Goal: Find specific page/section: Find specific page/section

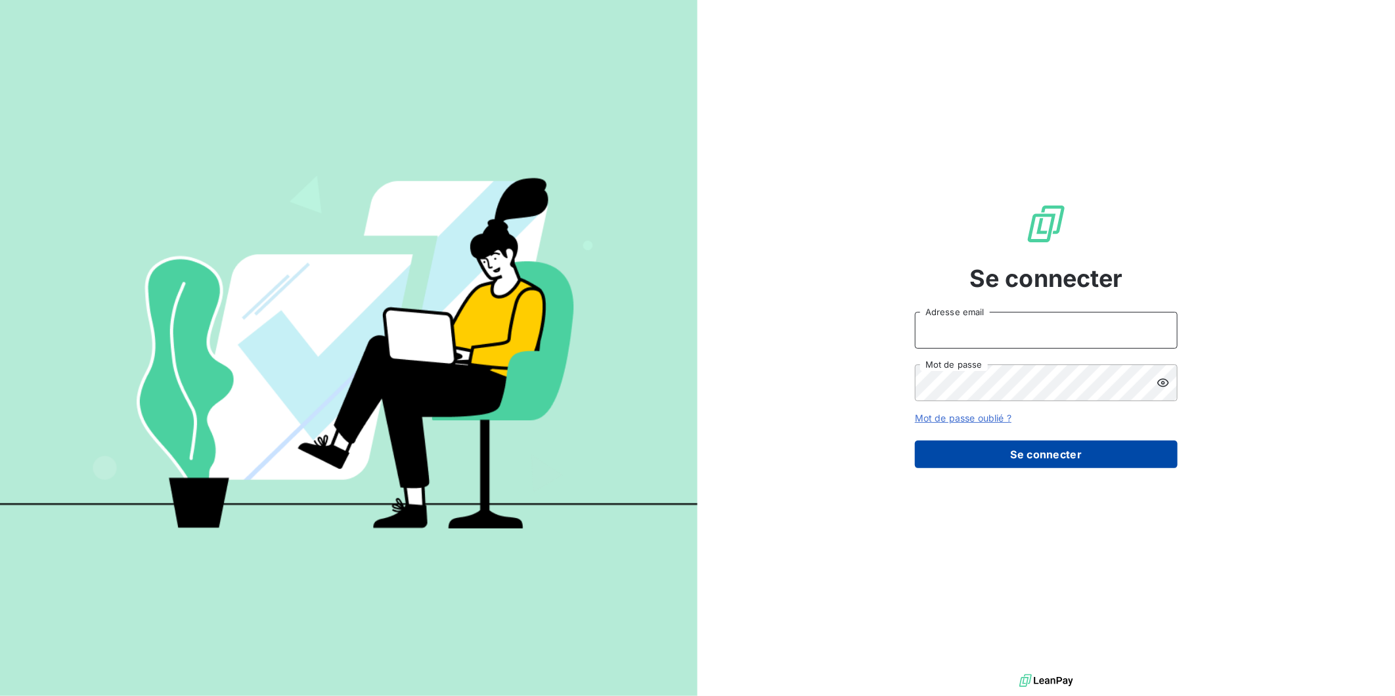
type input "[EMAIL_ADDRESS][DOMAIN_NAME]"
click at [1015, 441] on button "Se connecter" at bounding box center [1046, 455] width 263 height 28
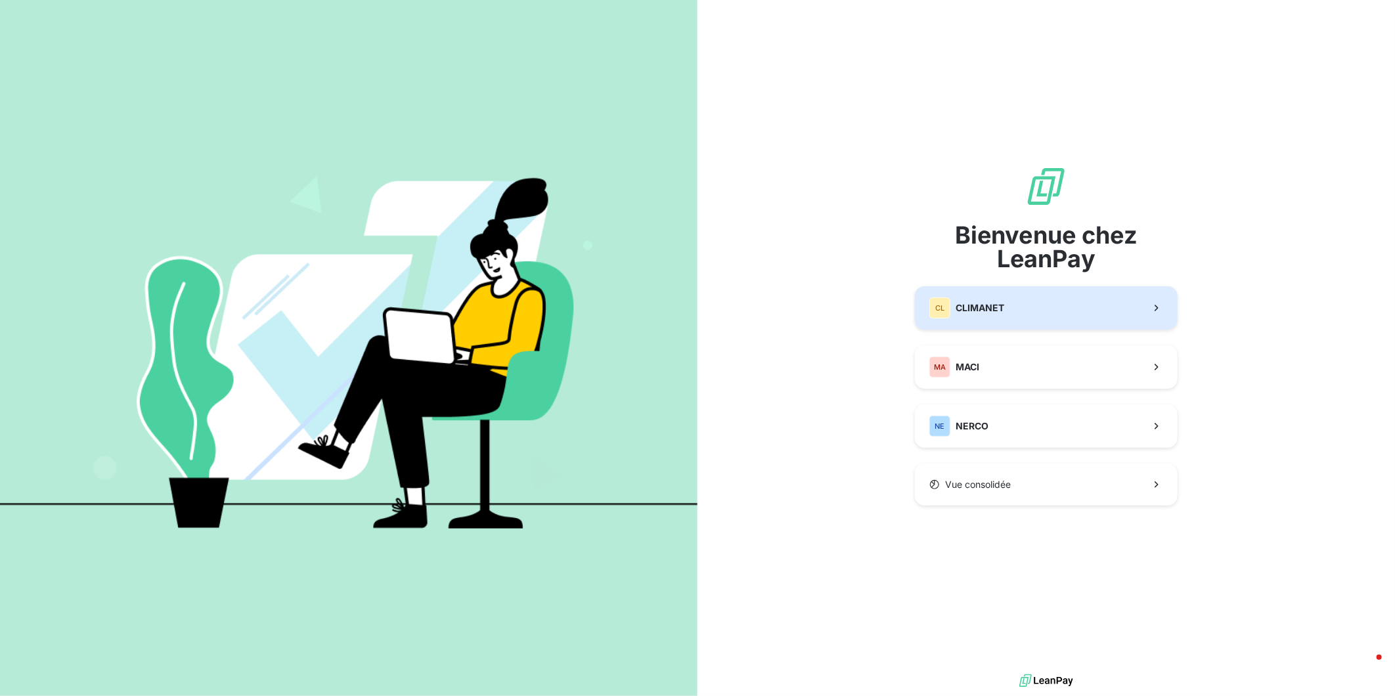
click at [990, 307] on span "CLIMANET" at bounding box center [980, 307] width 49 height 13
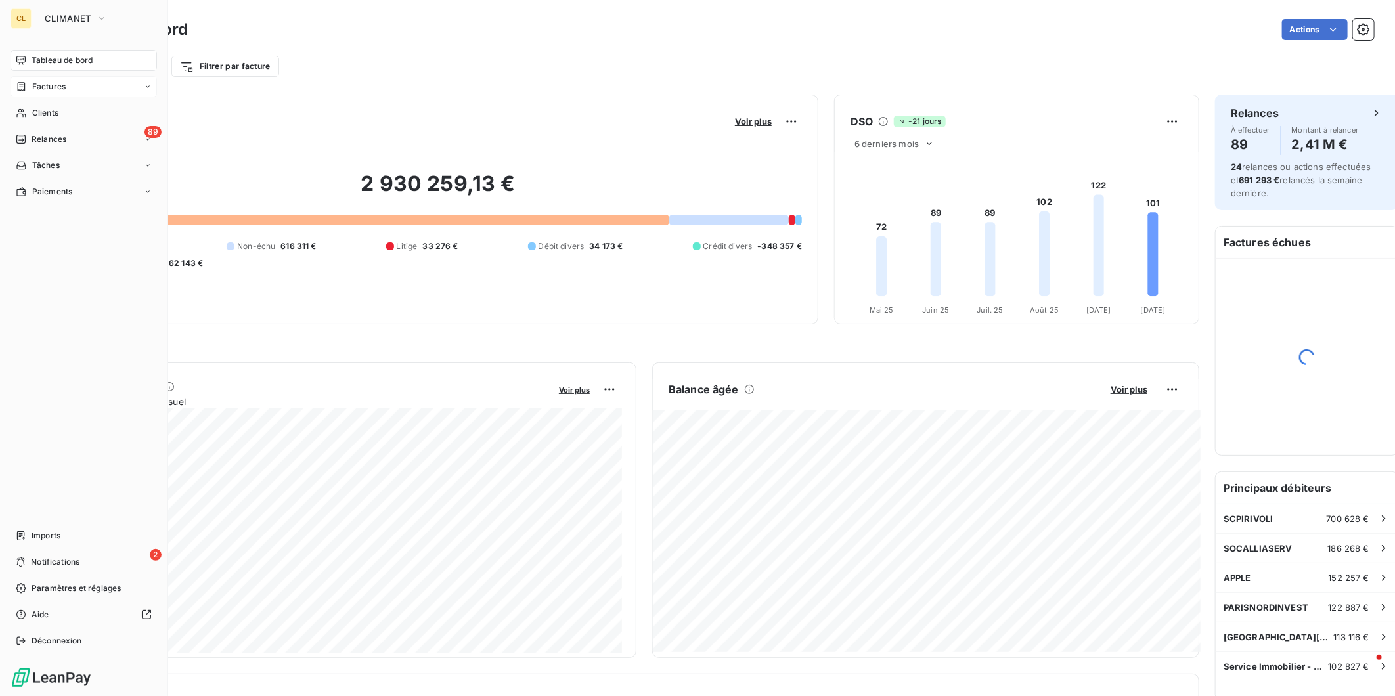
click at [47, 81] on span "Factures" at bounding box center [48, 87] width 33 height 12
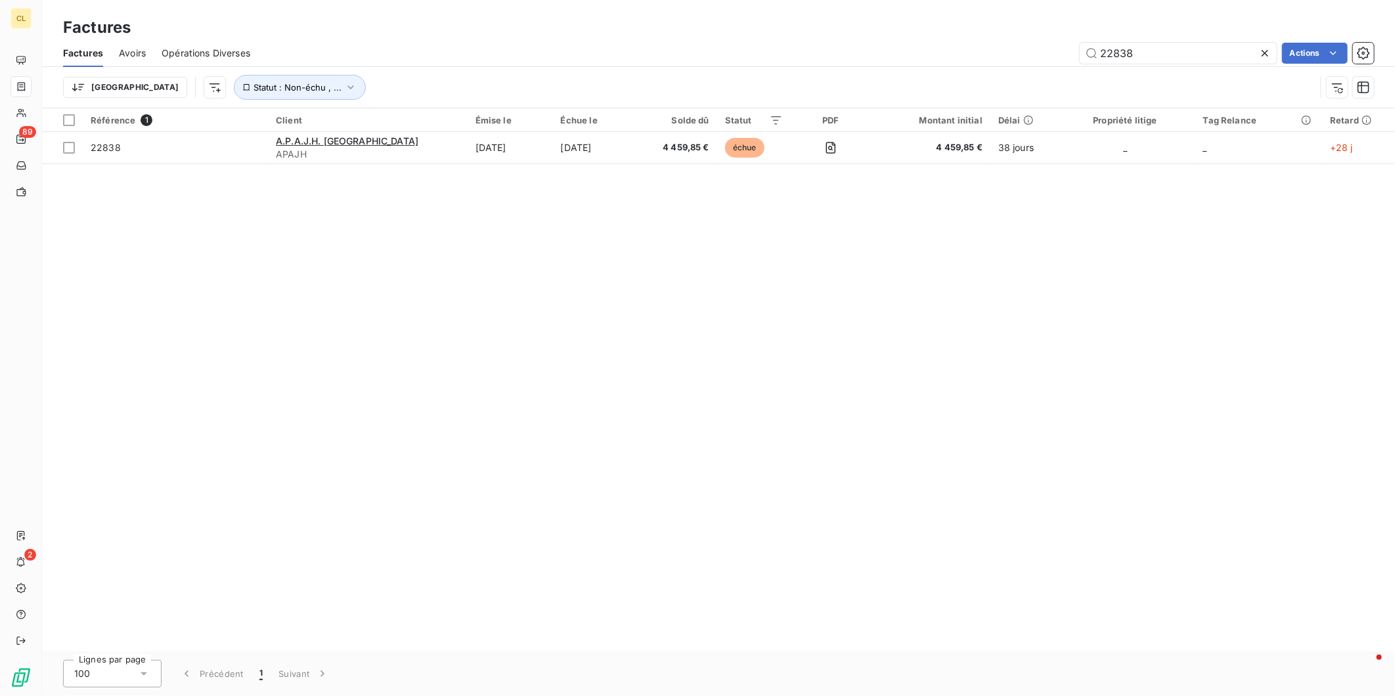
drag, startPoint x: 1146, startPoint y: 49, endPoint x: 1087, endPoint y: 45, distance: 59.3
click at [1087, 45] on div "22838 Actions" at bounding box center [820, 53] width 1108 height 21
type input "21758"
